Goal: Transaction & Acquisition: Obtain resource

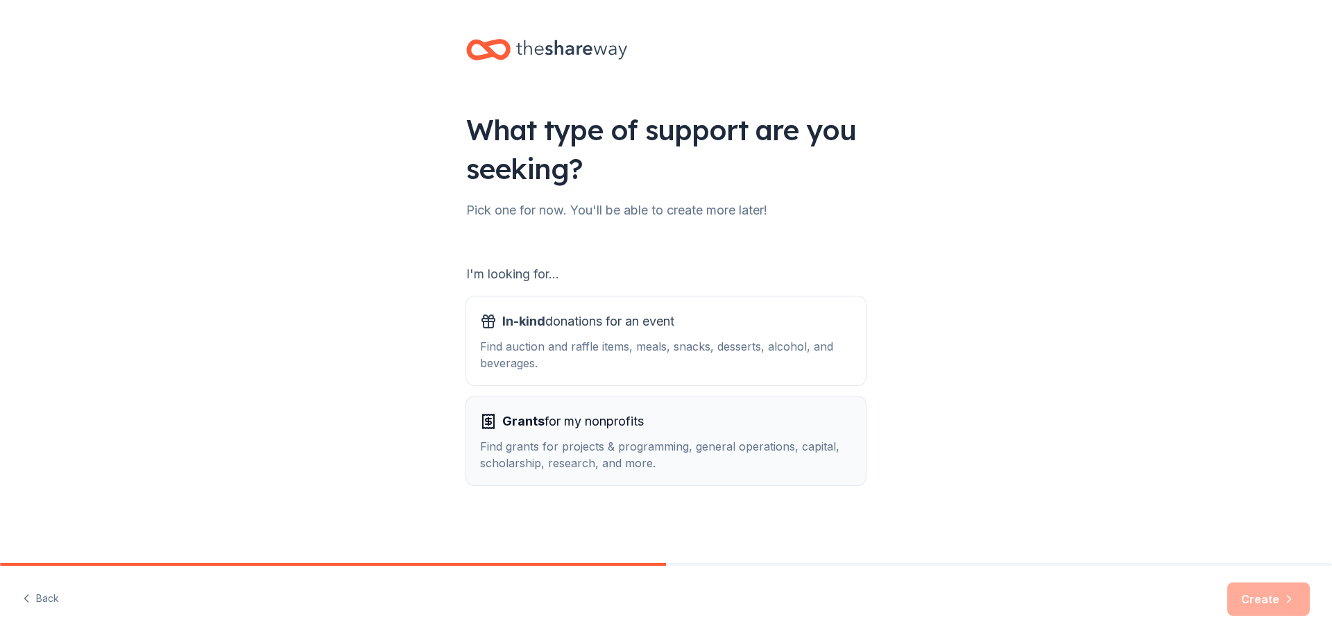
click at [619, 454] on div "Find grants for projects & programming, general operations, capital, scholarshi…" at bounding box center [666, 454] width 372 height 33
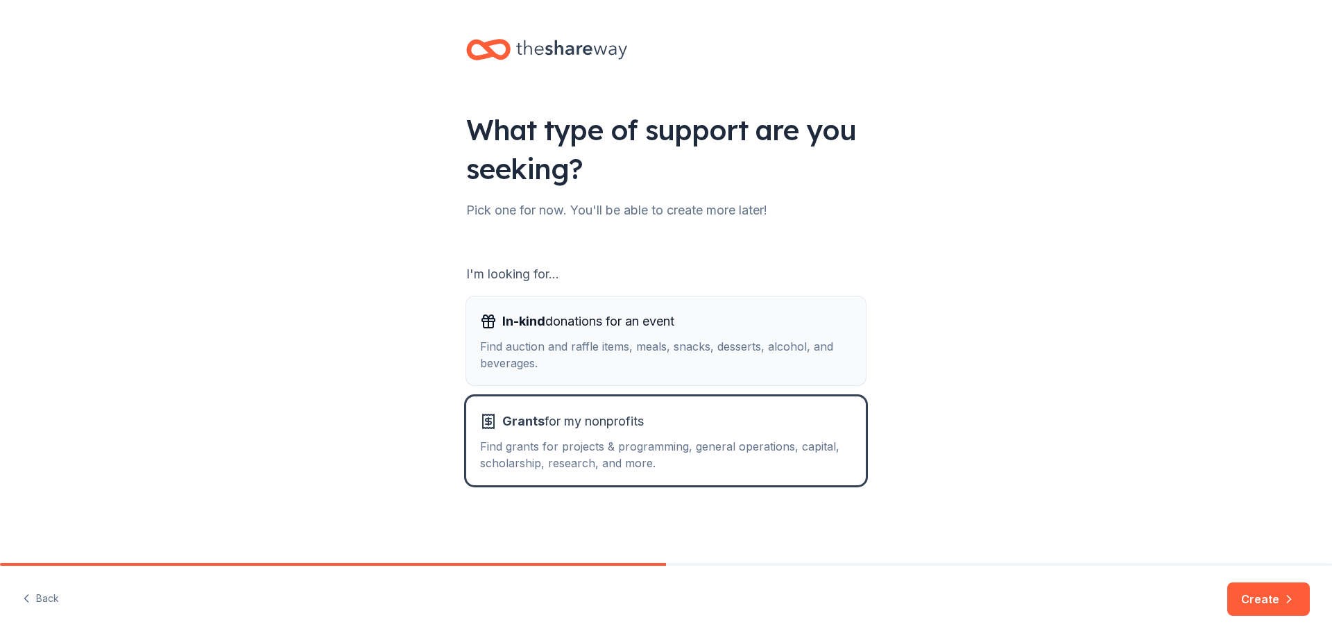
click at [631, 359] on div "Find auction and raffle items, meals, snacks, desserts, alcohol, and beverages." at bounding box center [666, 354] width 372 height 33
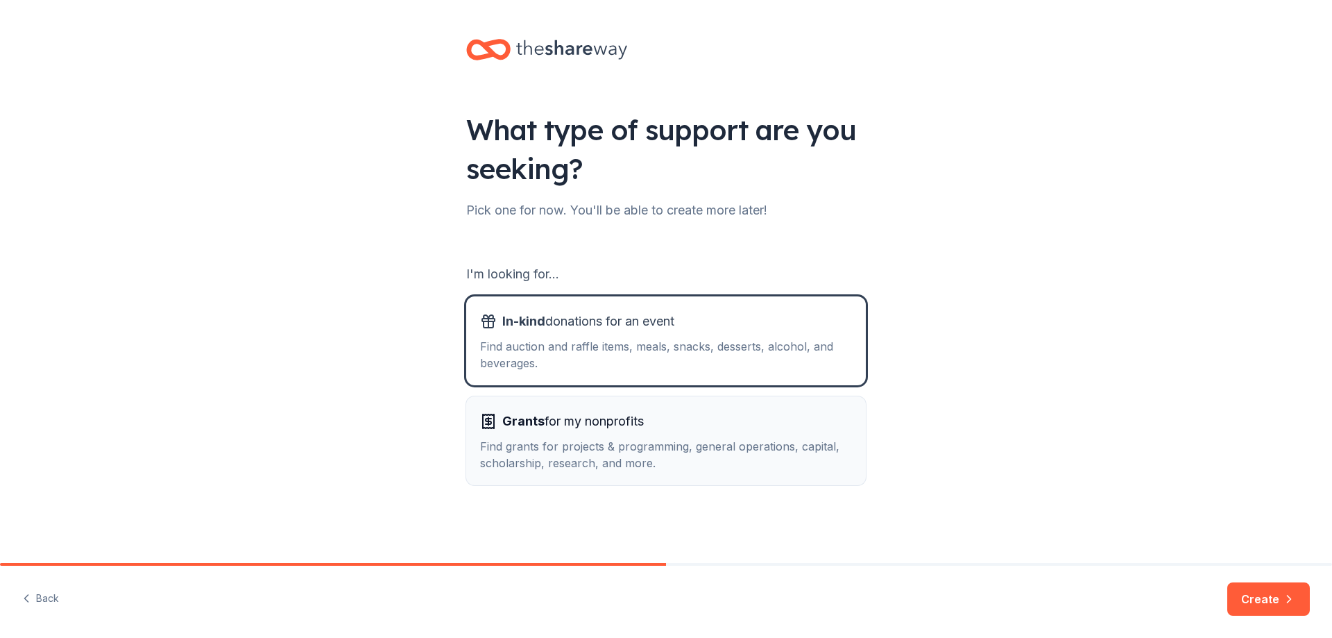
click at [717, 432] on div "Grants for my nonprofits" at bounding box center [666, 421] width 372 height 22
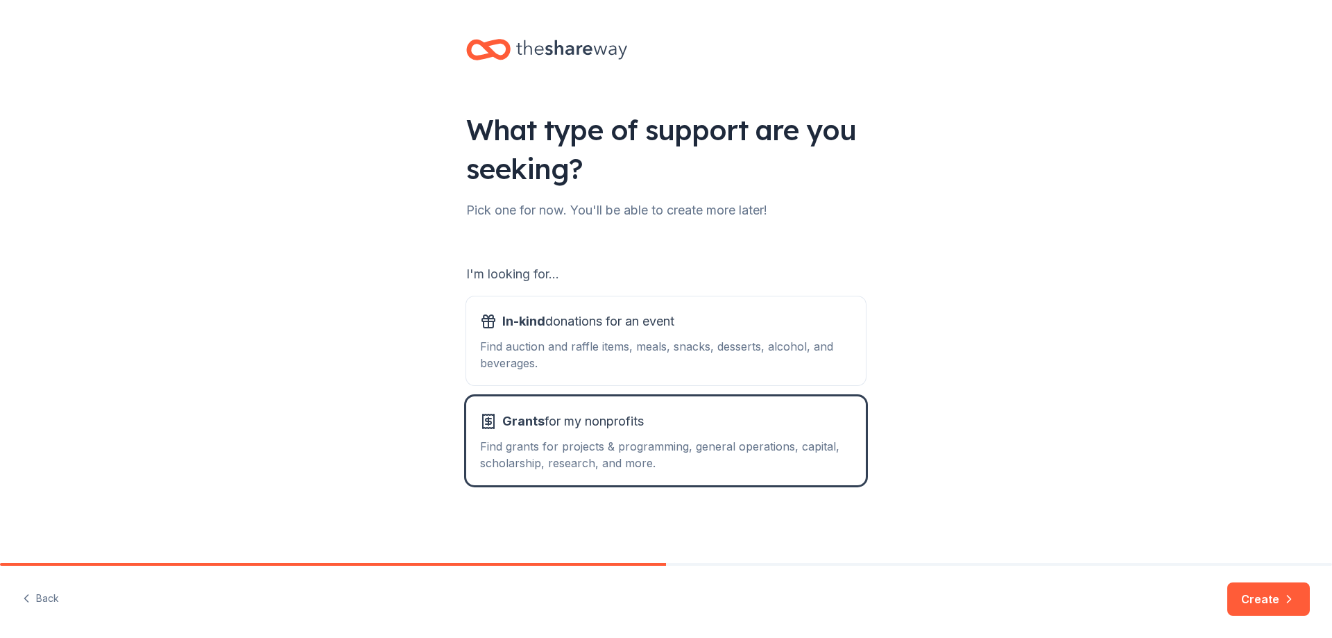
click at [1245, 596] on button "Create" at bounding box center [1268, 598] width 83 height 33
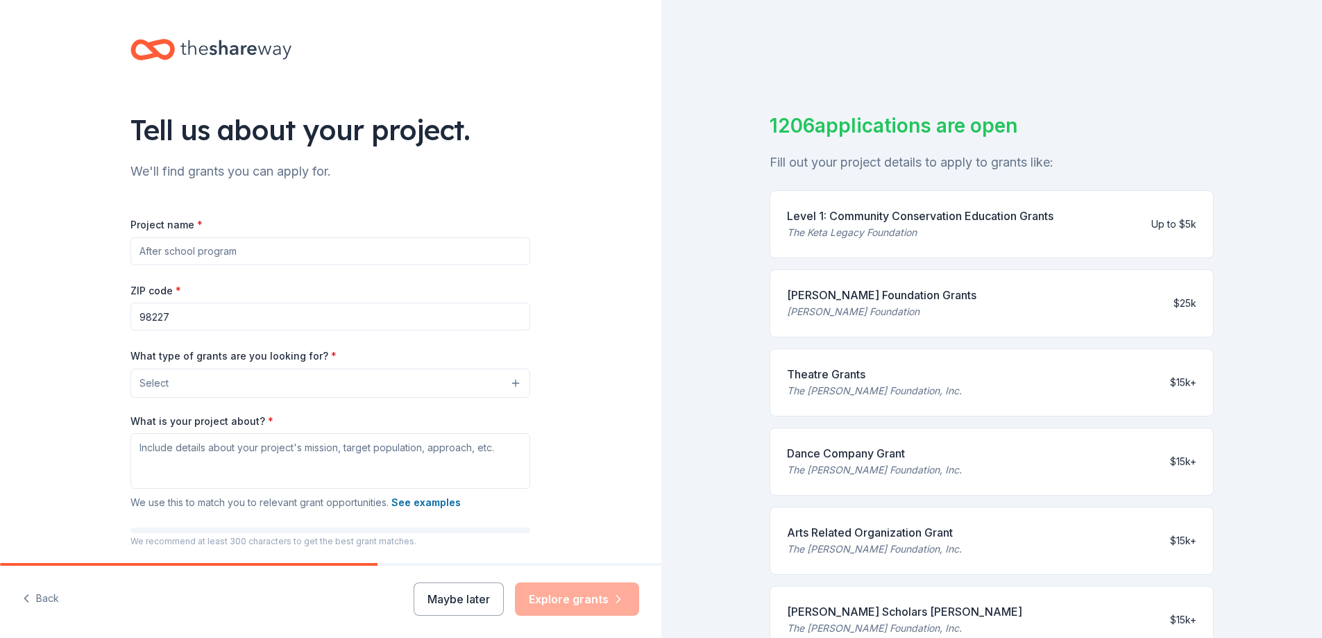
click at [184, 246] on input "Project name *" at bounding box center [330, 251] width 400 height 28
type input "C"
click at [49, 608] on button "Back" at bounding box center [40, 598] width 37 height 29
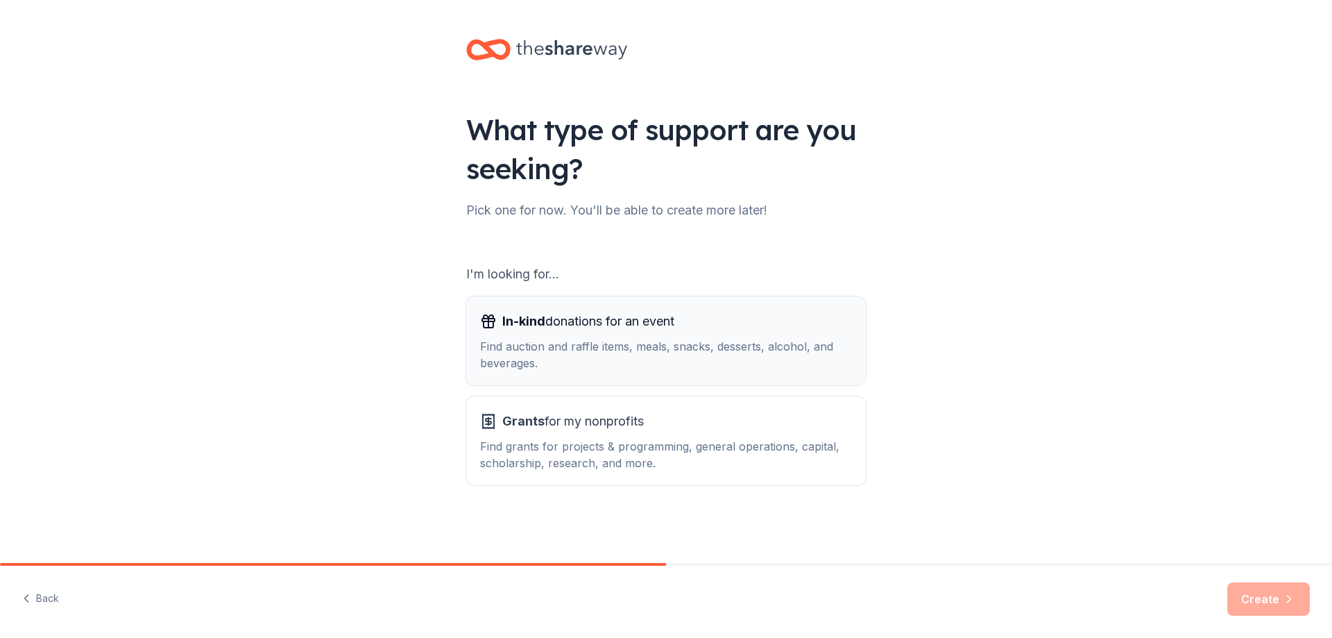
click at [610, 337] on div "In-kind donations for an event Find auction and raffle items, meals, snacks, de…" at bounding box center [666, 340] width 372 height 61
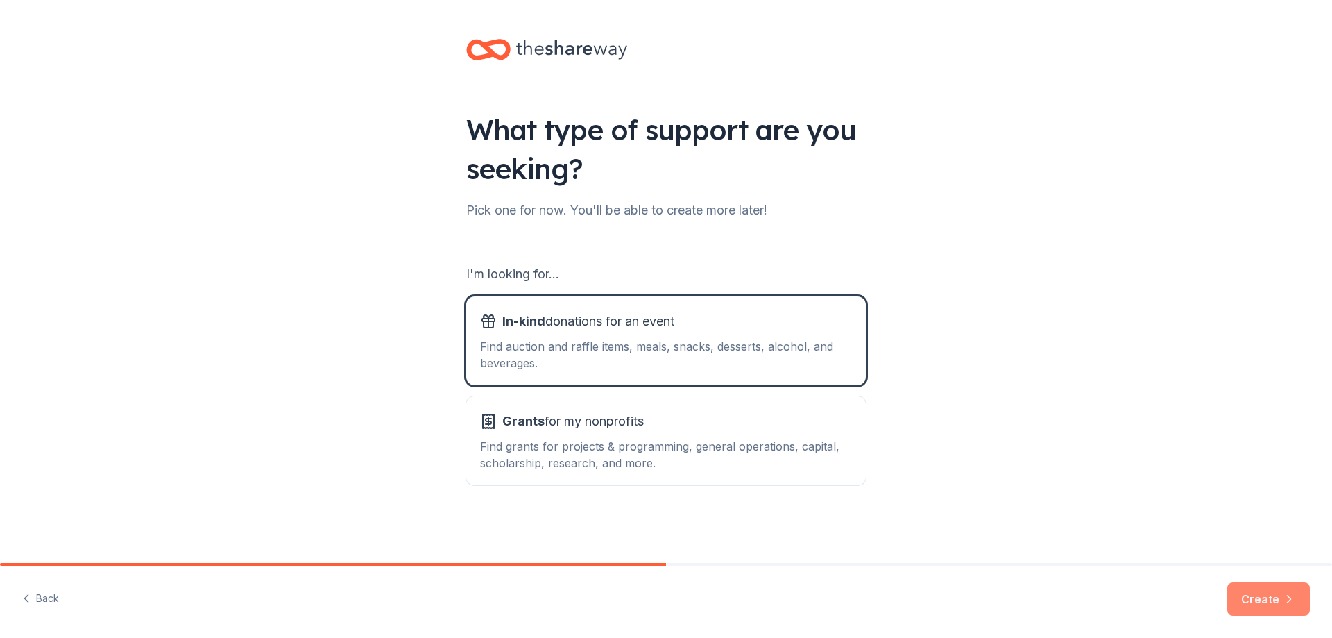
click at [1285, 594] on icon "button" at bounding box center [1289, 599] width 14 height 14
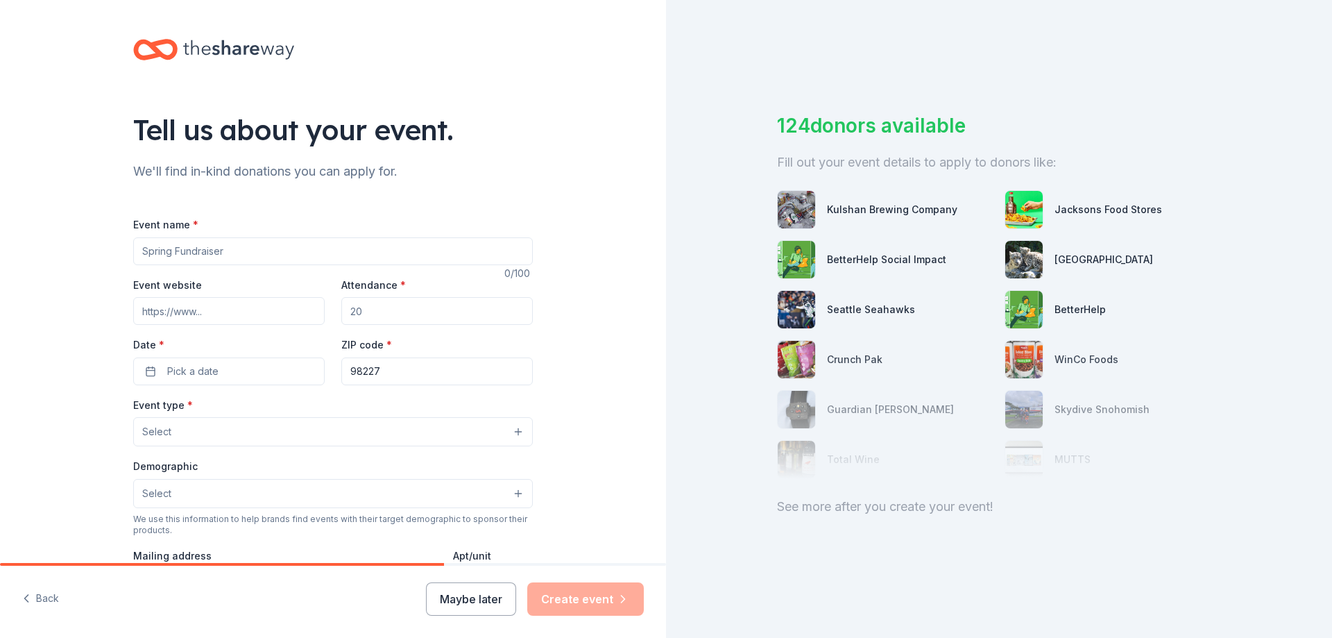
click at [200, 264] on input "Event name *" at bounding box center [333, 251] width 400 height 28
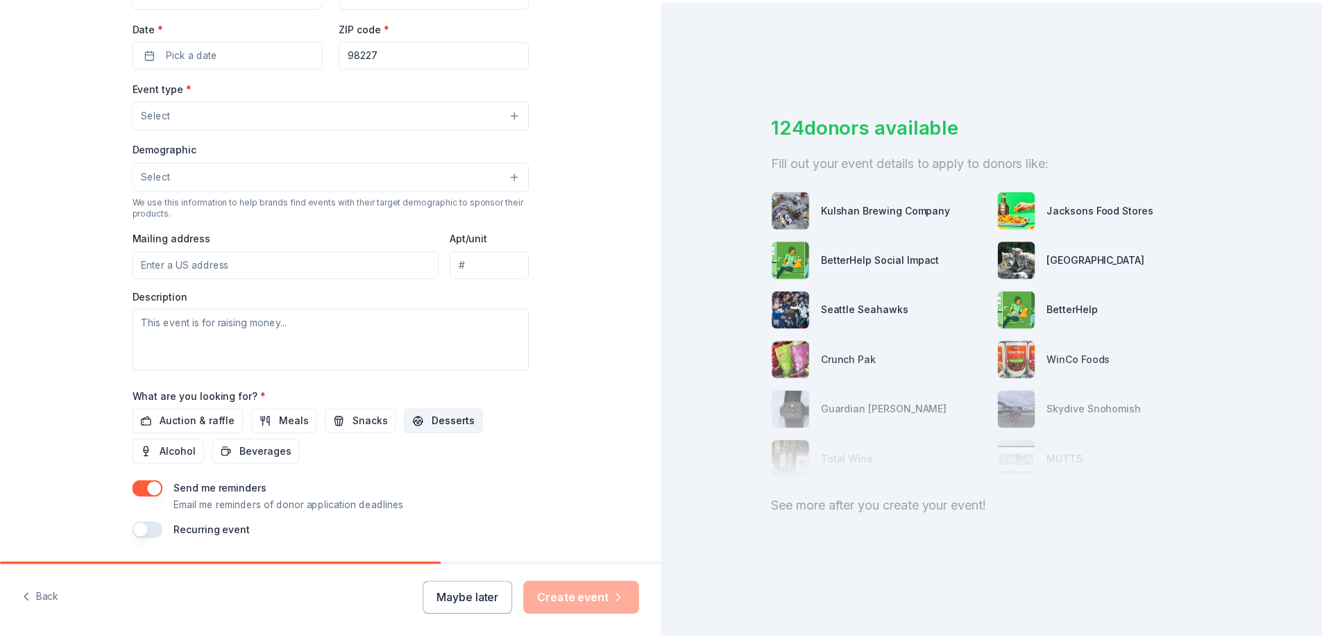
scroll to position [361, 0]
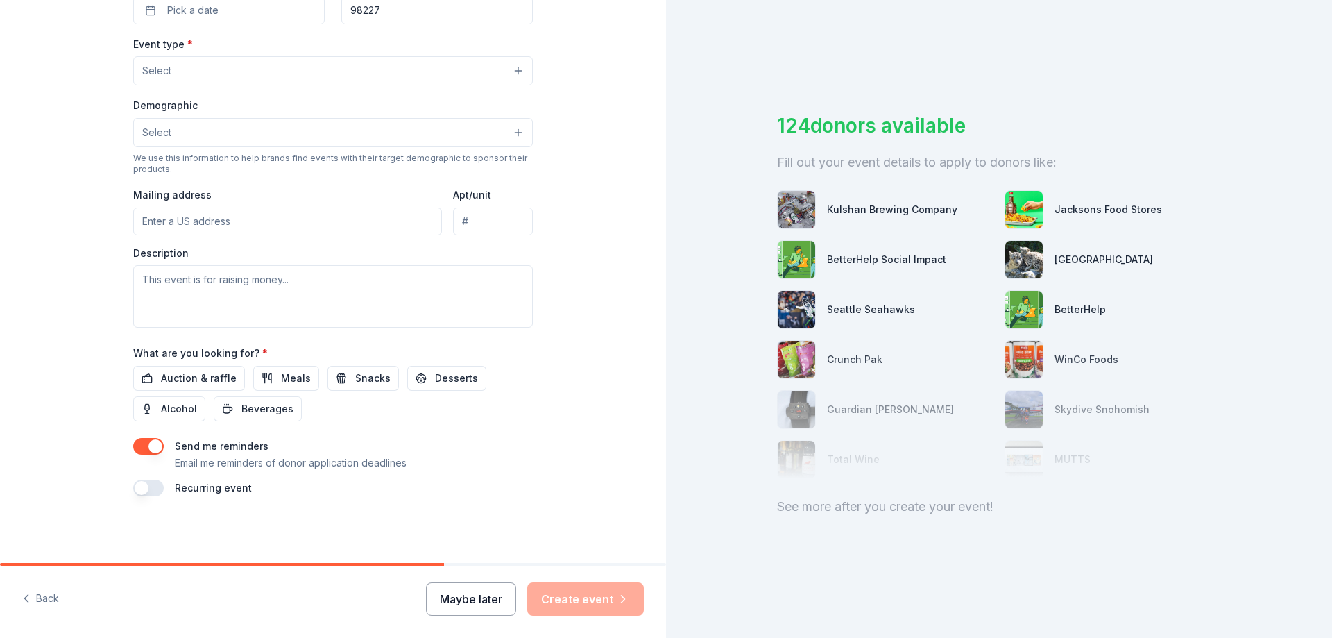
type input "Student stupports"
click at [508, 599] on button "Maybe later" at bounding box center [471, 598] width 90 height 33
click at [484, 601] on button "Maybe later" at bounding box center [471, 598] width 90 height 33
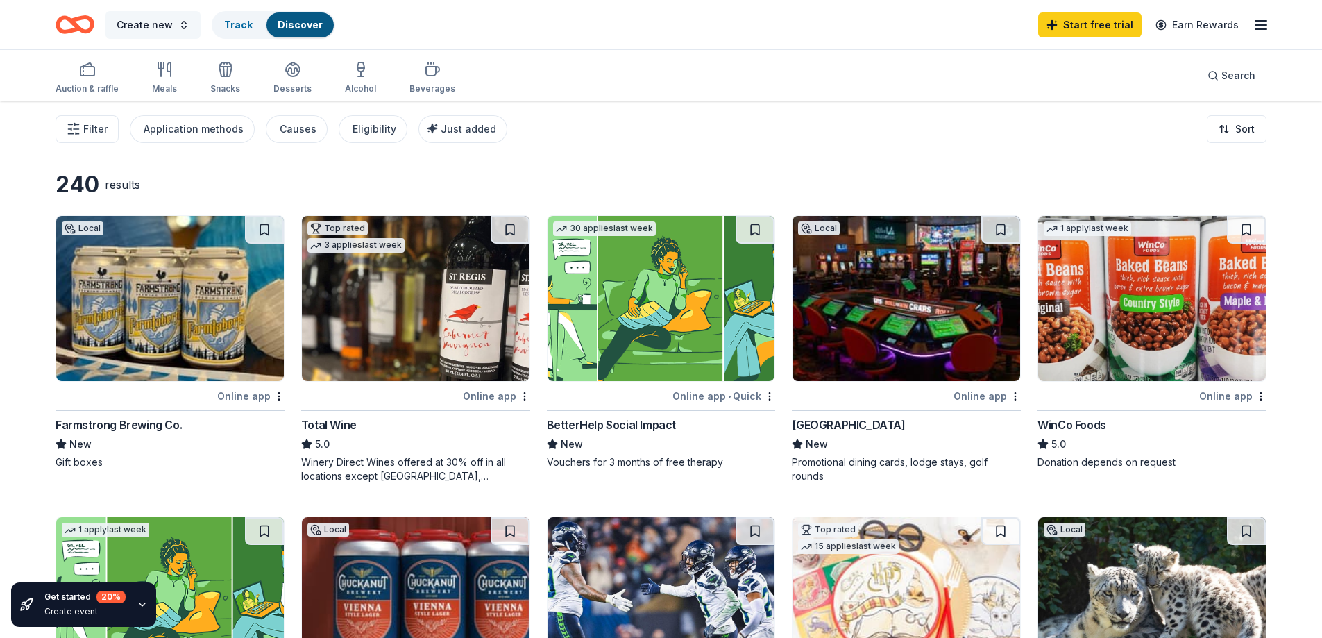
click at [126, 22] on span "Create new" at bounding box center [145, 25] width 56 height 17
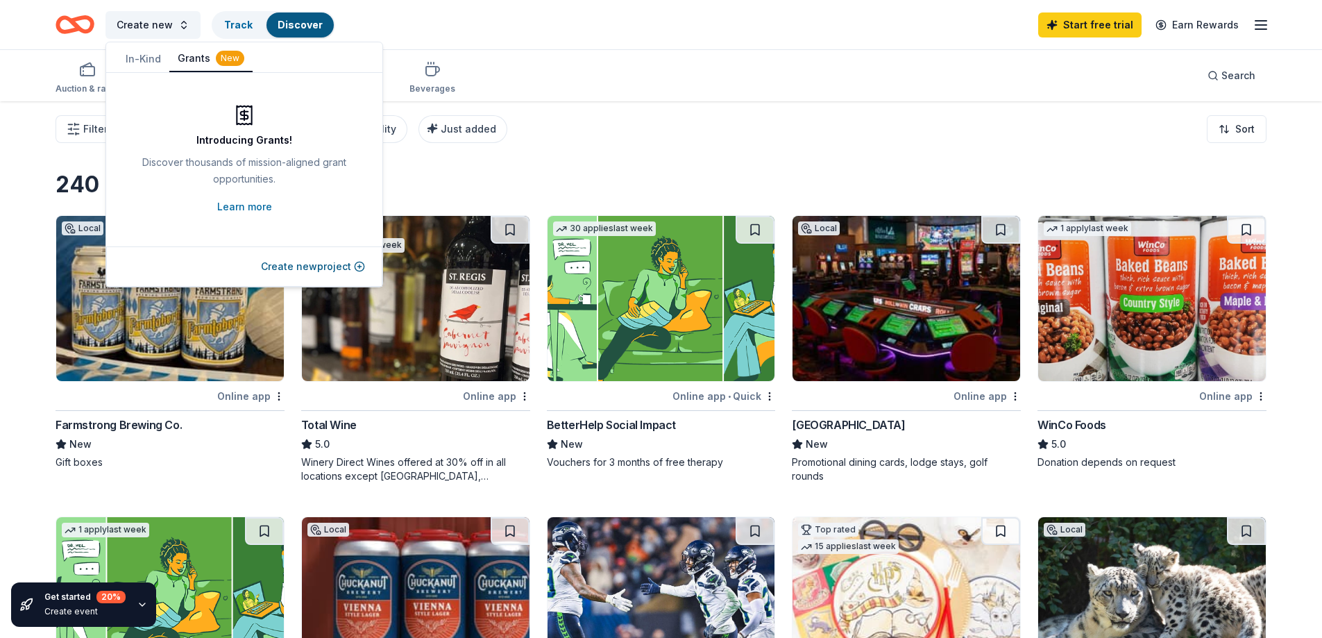
click at [69, 22] on icon "Home" at bounding box center [74, 24] width 39 height 33
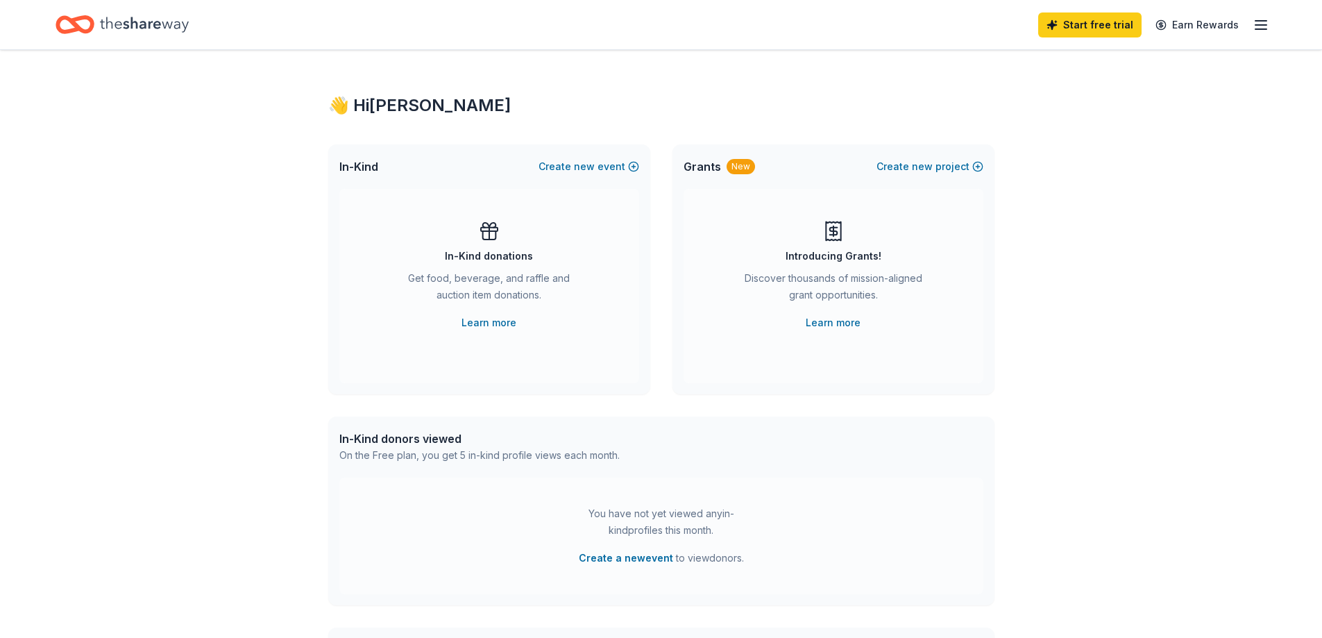
click at [144, 37] on icon "Home" at bounding box center [144, 24] width 89 height 28
click at [96, 27] on div "Home" at bounding box center [121, 24] width 133 height 33
click at [1253, 31] on icon "button" at bounding box center [1260, 25] width 17 height 17
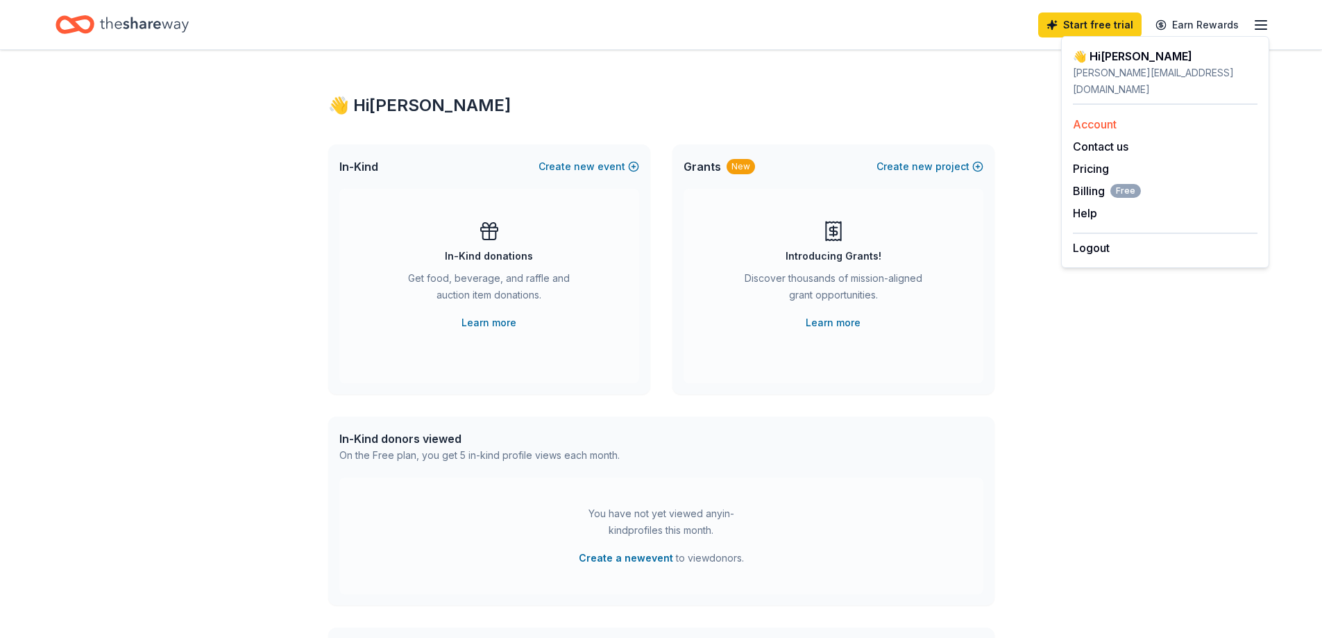
click at [1107, 117] on link "Account" at bounding box center [1095, 124] width 44 height 14
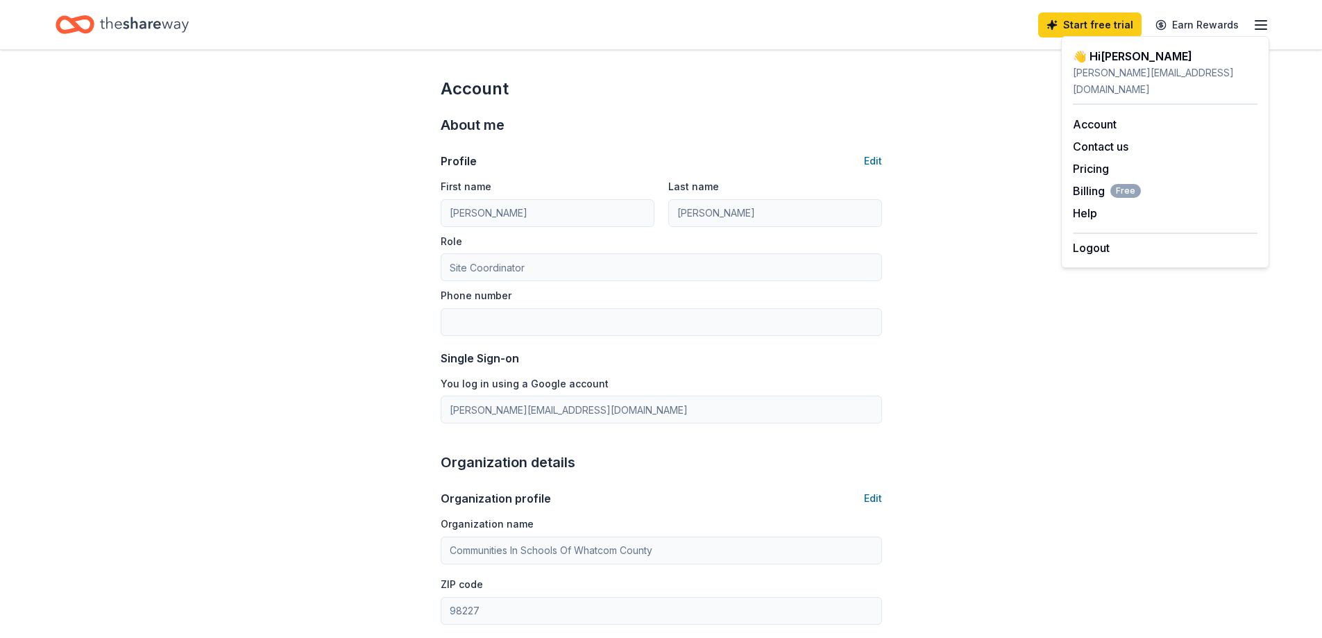
click at [130, 24] on icon "Home" at bounding box center [144, 24] width 89 height 28
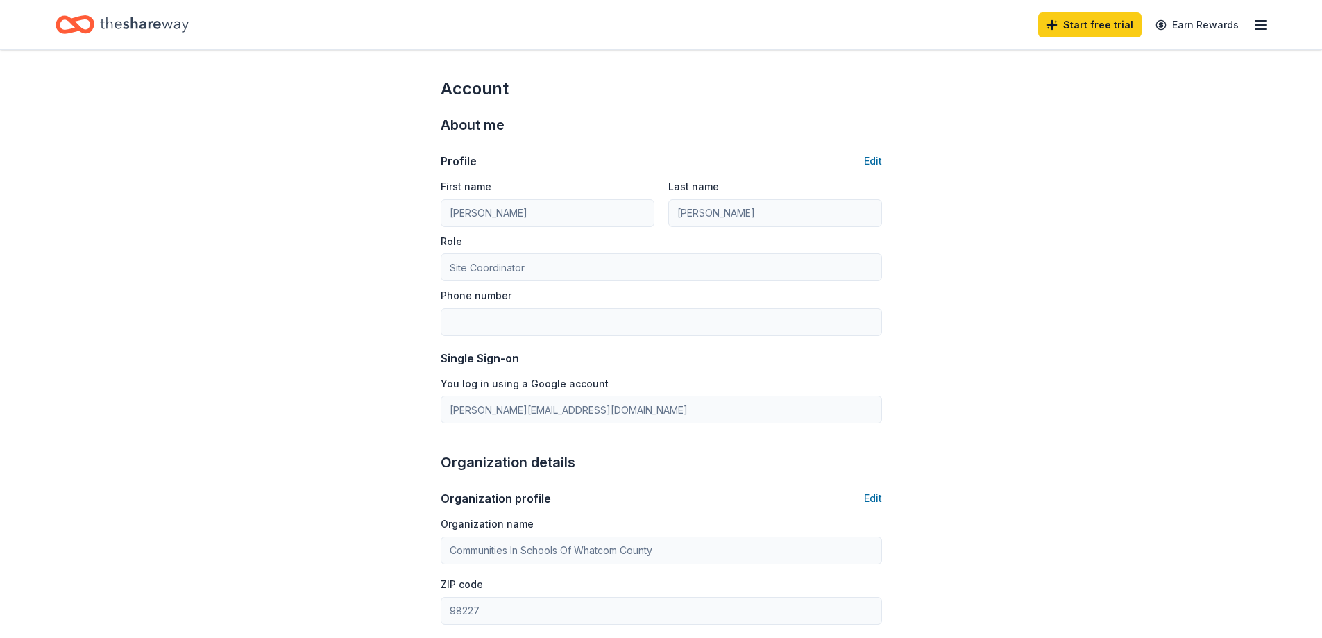
click at [130, 24] on icon "Home" at bounding box center [144, 24] width 89 height 28
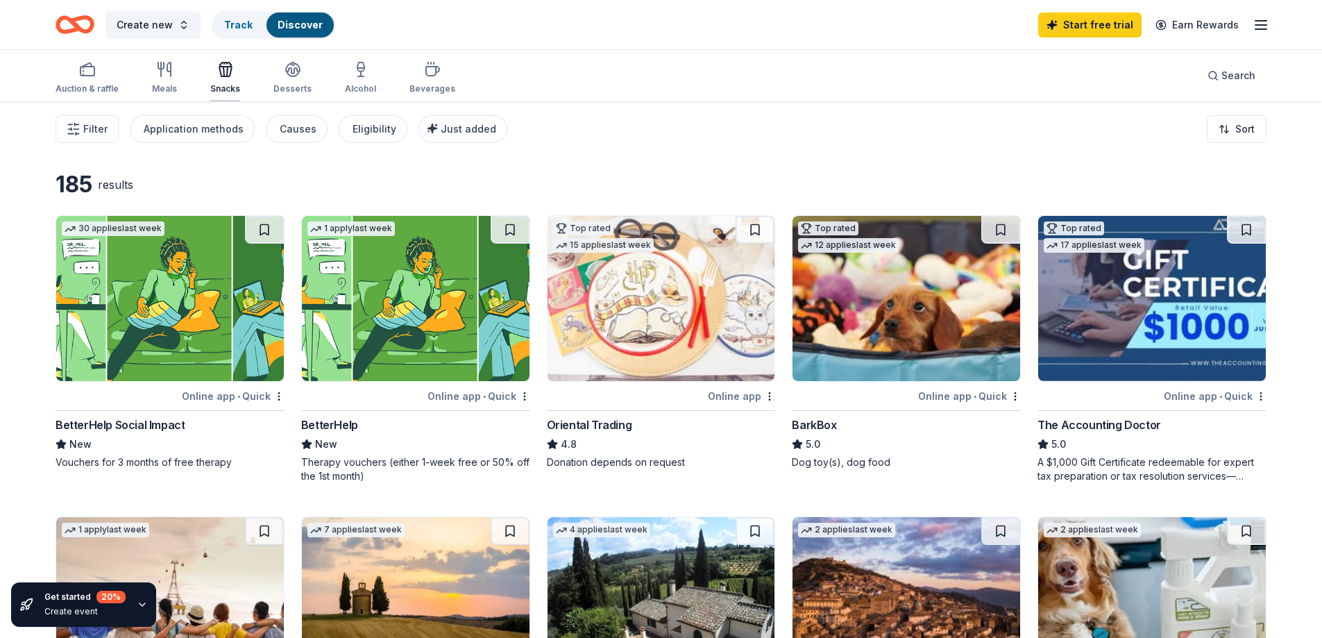
click at [226, 83] on div "Snacks" at bounding box center [225, 88] width 30 height 11
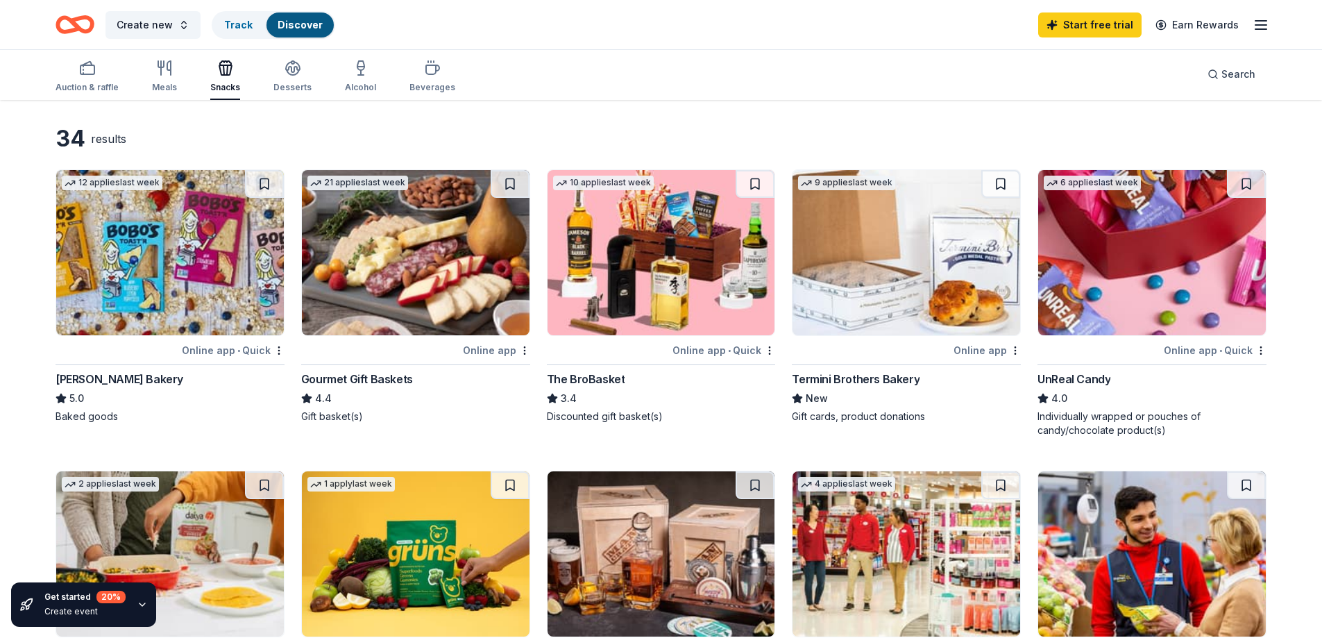
scroll to position [69, 0]
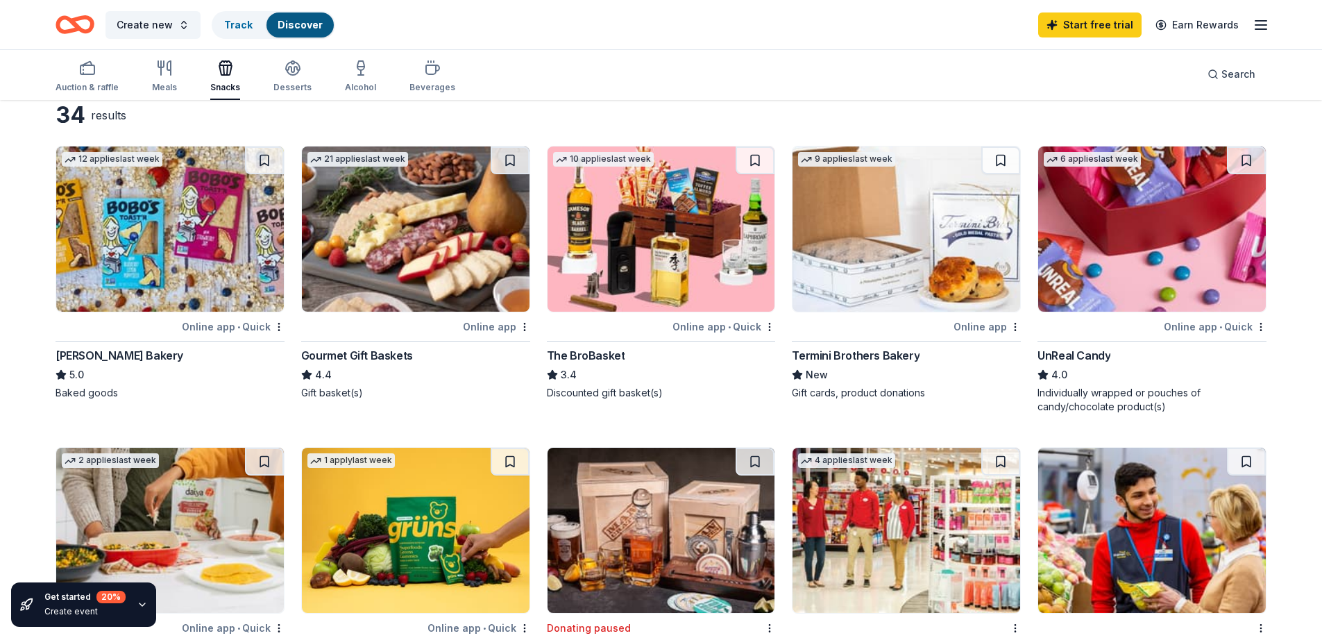
click at [160, 271] on img at bounding box center [170, 228] width 228 height 165
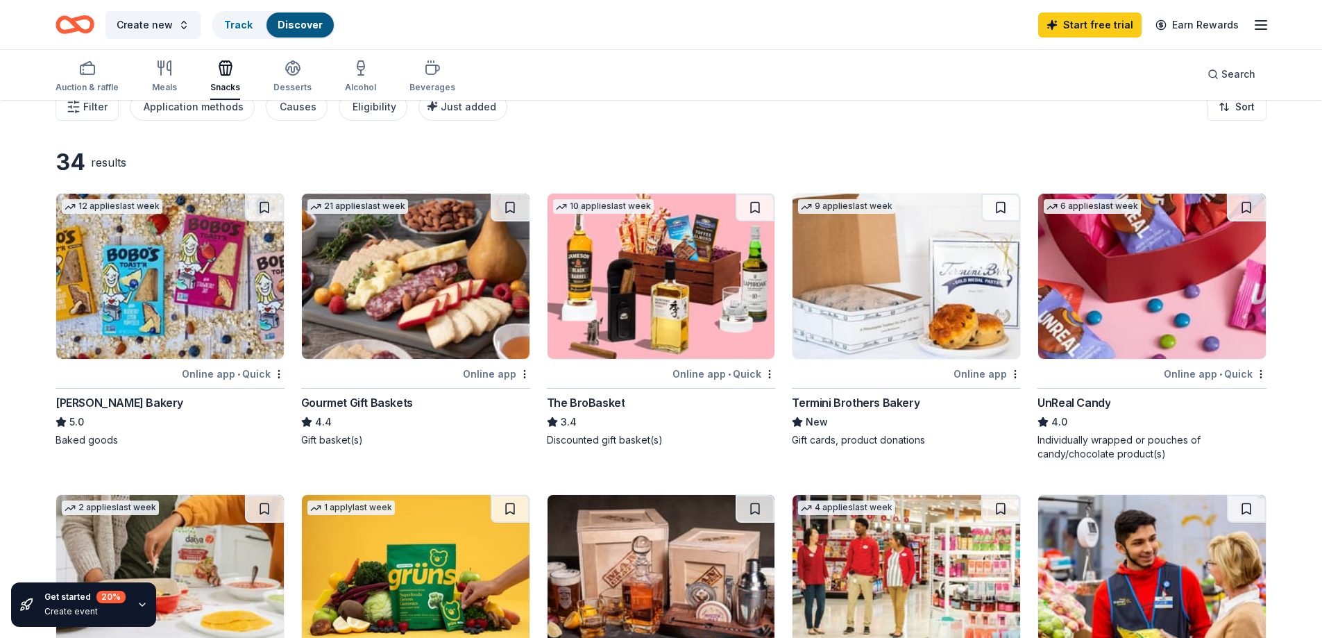
scroll to position [0, 0]
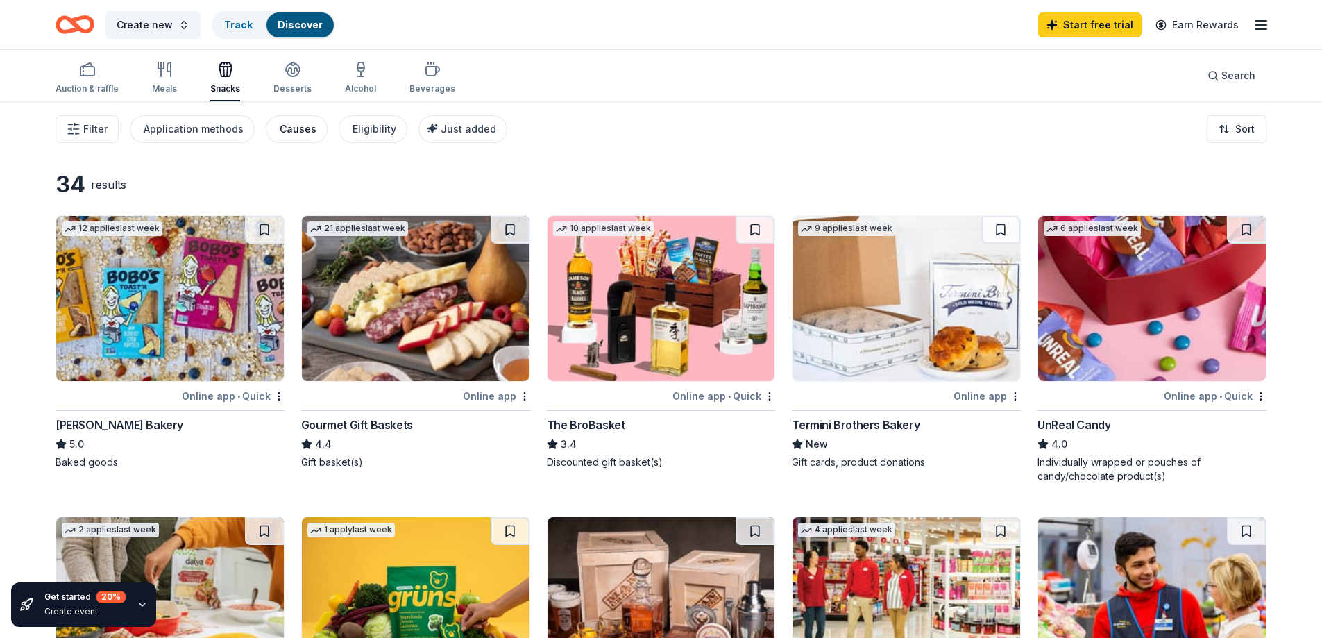
click at [297, 129] on div "Causes" at bounding box center [298, 129] width 37 height 17
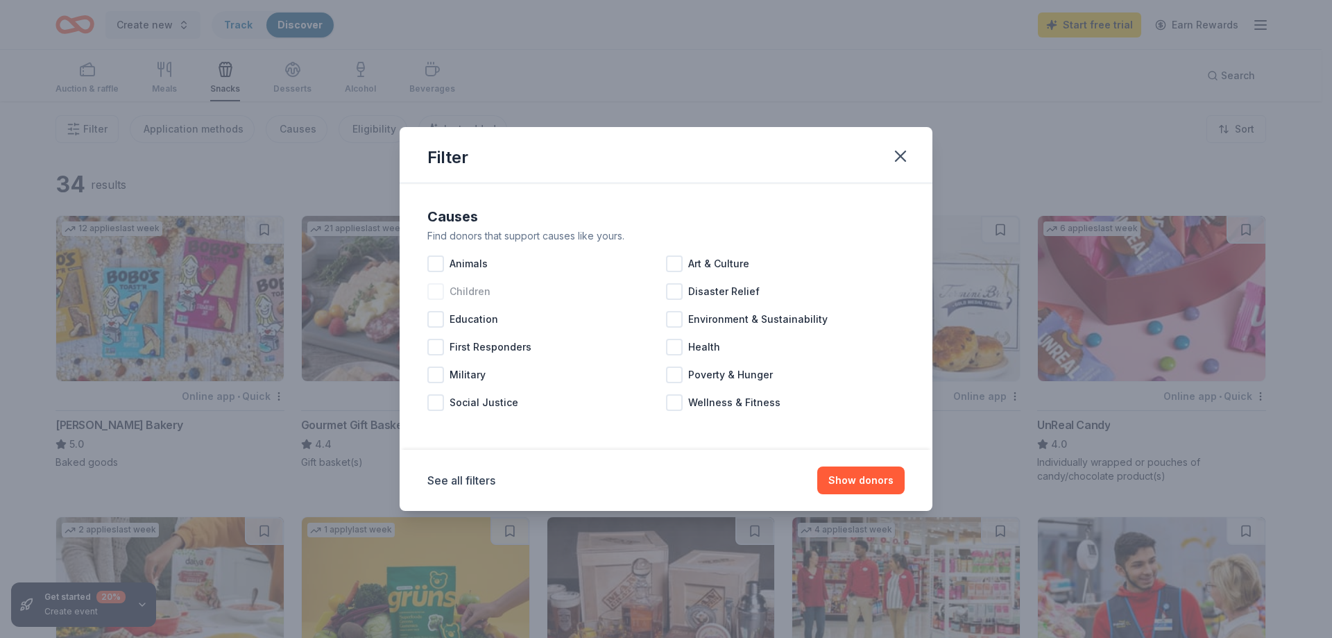
click at [433, 284] on div at bounding box center [435, 291] width 17 height 17
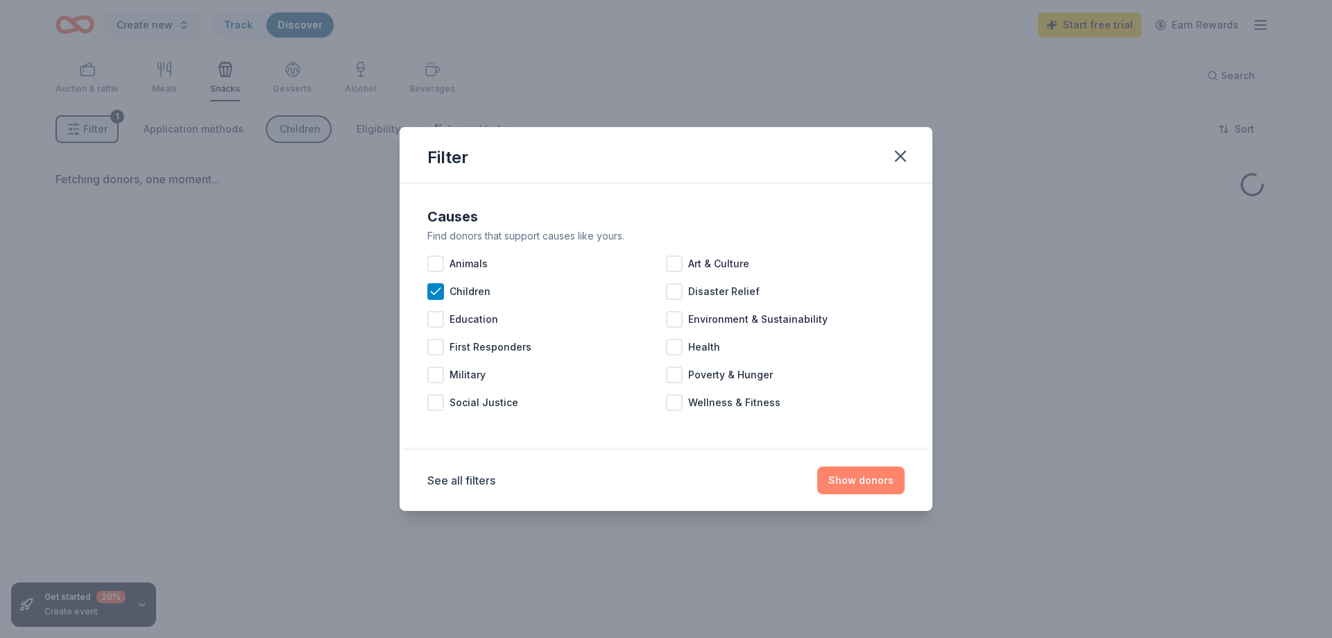
click at [867, 481] on button "Show donors" at bounding box center [860, 480] width 87 height 28
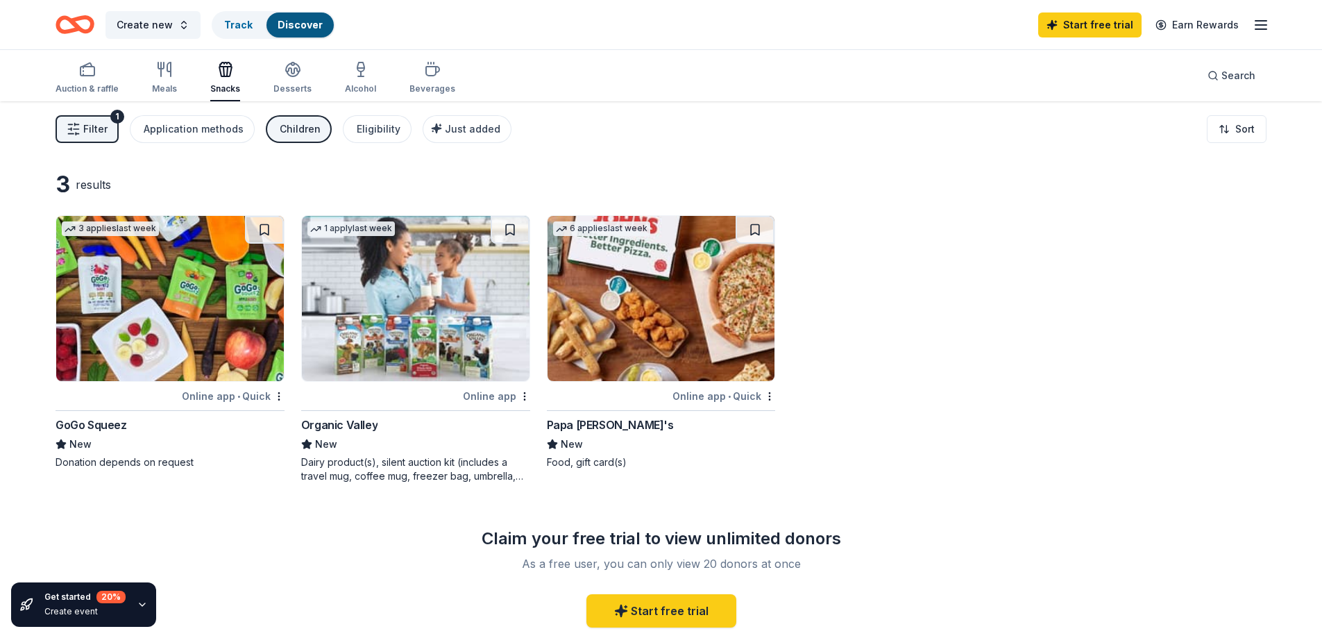
click at [99, 124] on span "Filter" at bounding box center [95, 129] width 24 height 17
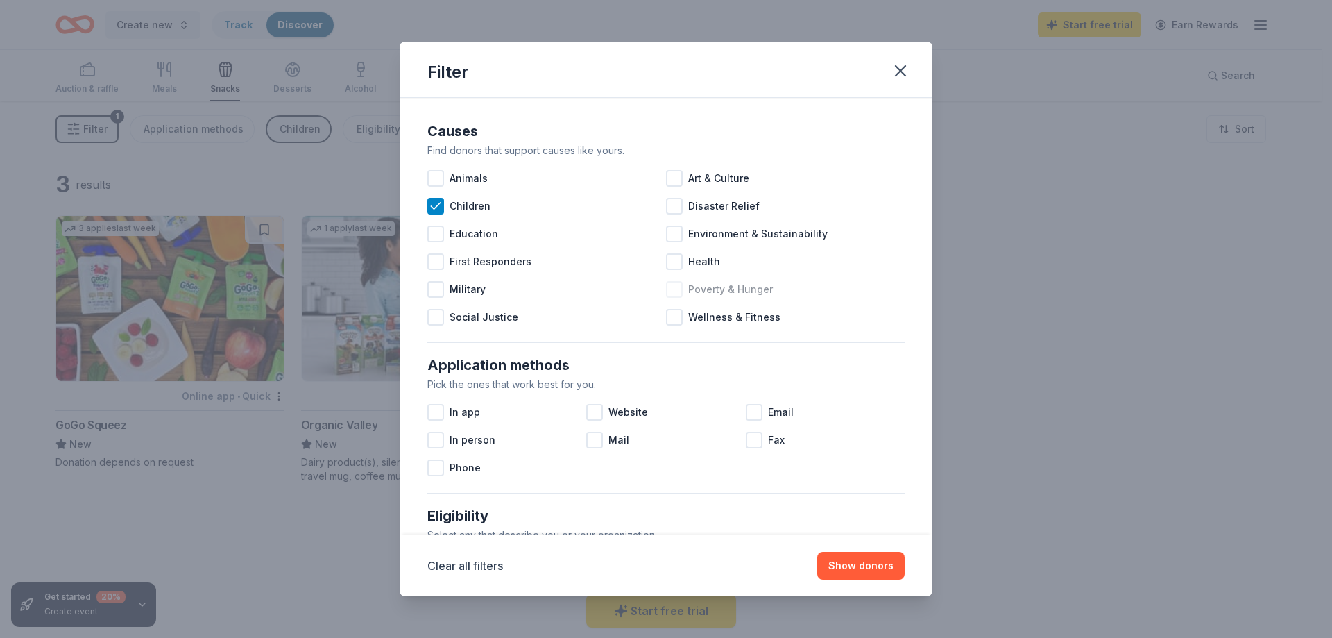
click at [721, 292] on span "Poverty & Hunger" at bounding box center [730, 289] width 85 height 17
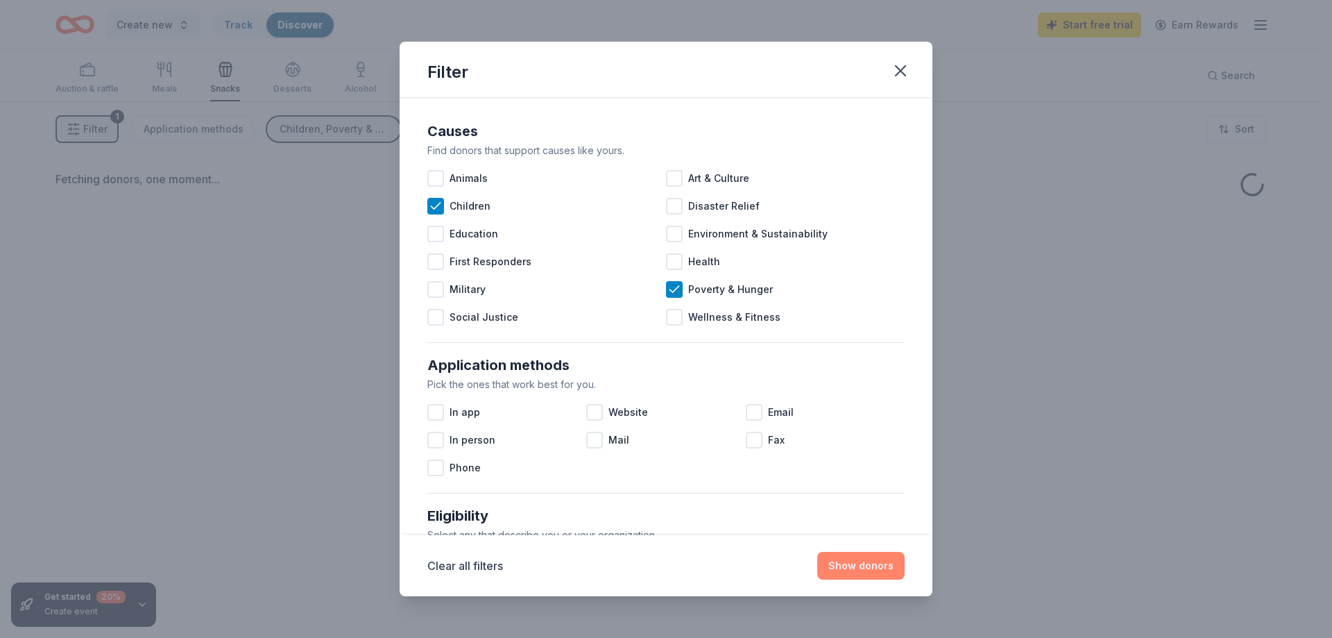
click at [886, 562] on button "Show donors" at bounding box center [860, 566] width 87 height 28
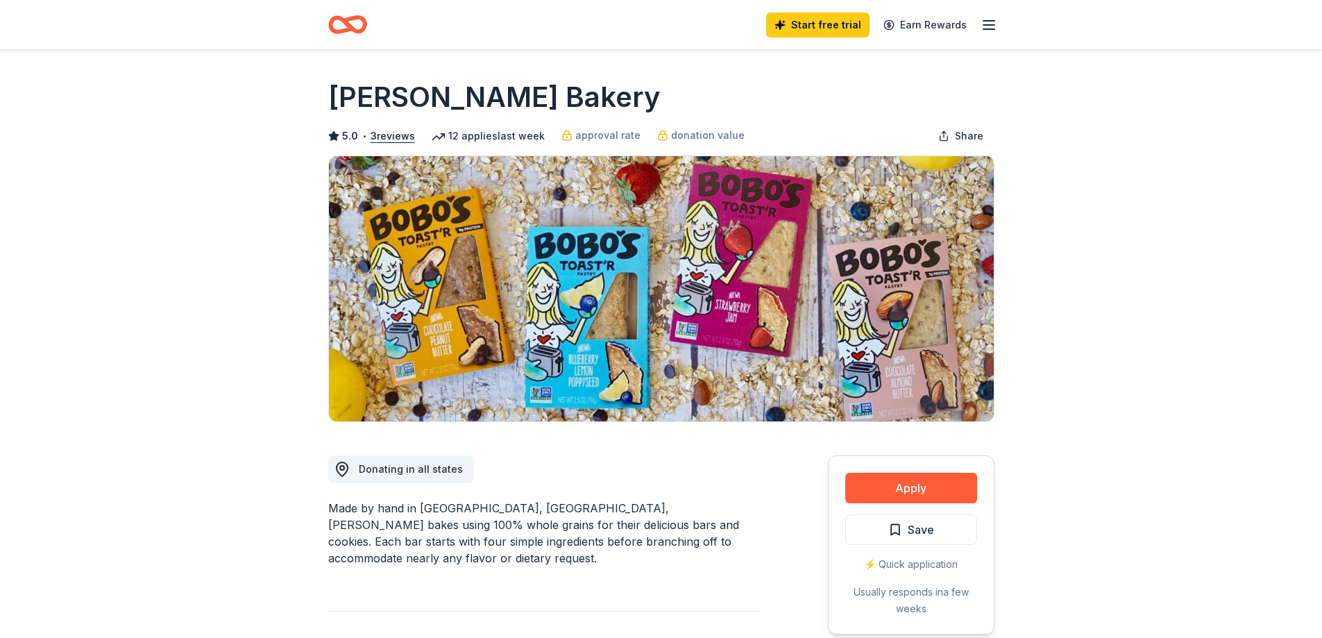
drag, startPoint x: 539, startPoint y: 99, endPoint x: 325, endPoint y: 101, distance: 213.7
